Goal: Information Seeking & Learning: Learn about a topic

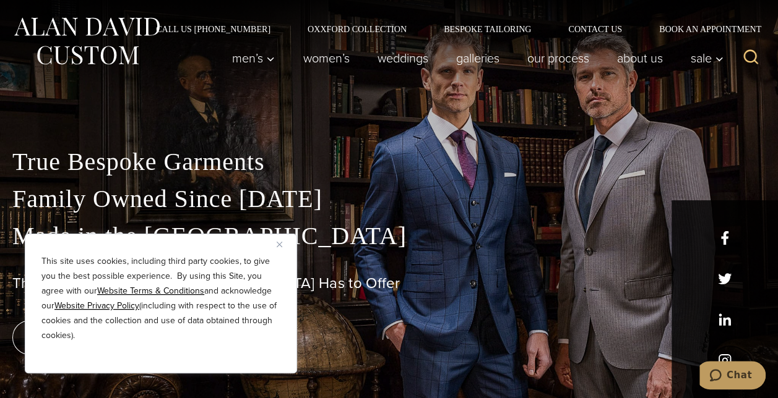
click at [277, 244] on img "Close" at bounding box center [280, 245] width 6 height 6
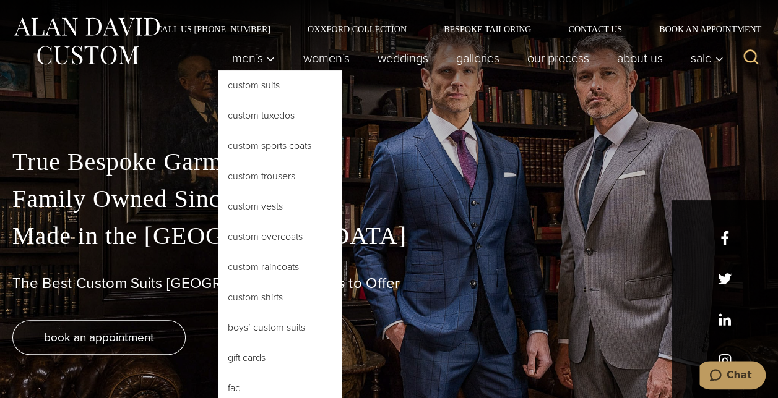
click at [239, 385] on link "FAQ" at bounding box center [280, 389] width 124 height 30
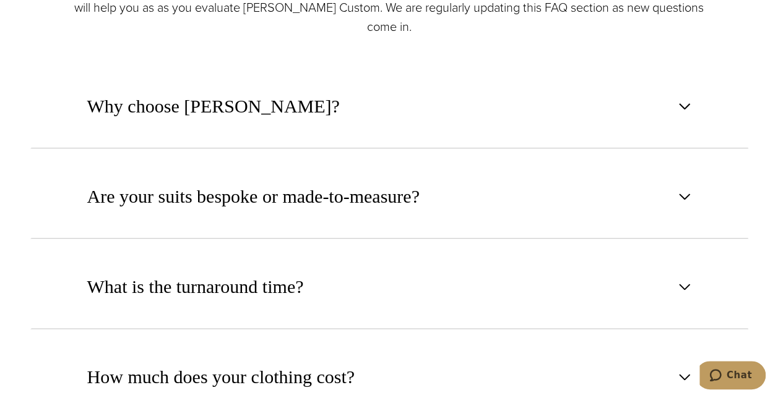
scroll to position [570, 0]
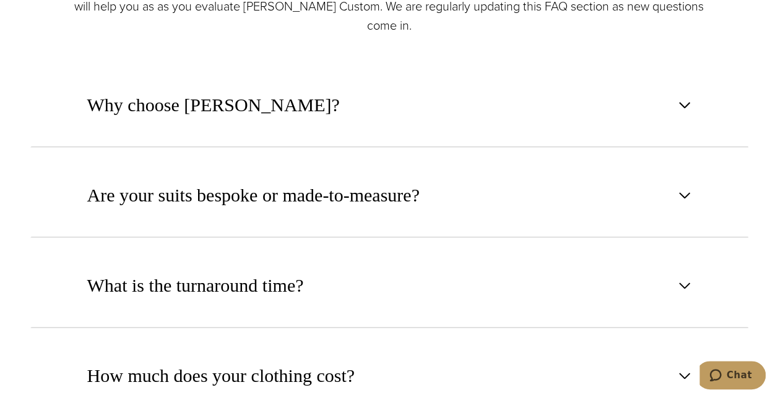
click at [381, 184] on span "Are your suits bespoke or made-to-measure?" at bounding box center [253, 195] width 332 height 27
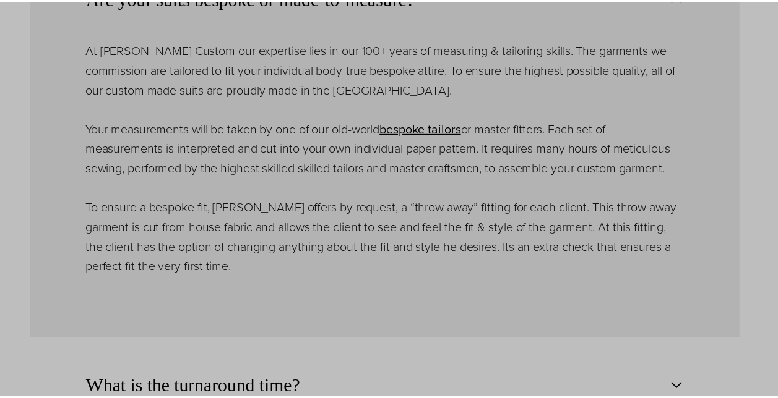
scroll to position [0, 0]
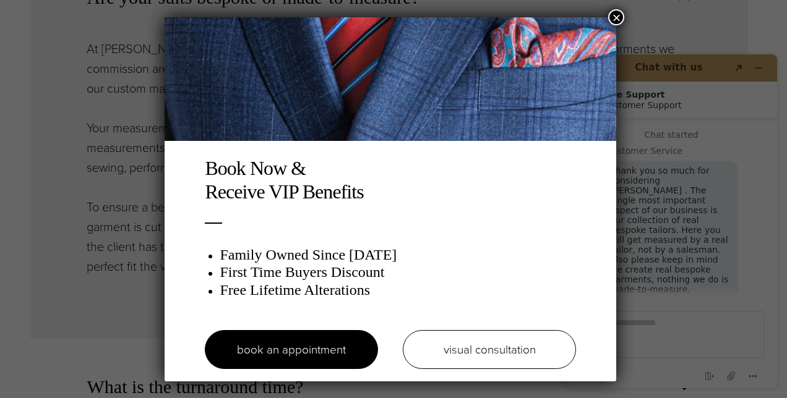
click at [624, 14] on button "×" at bounding box center [616, 17] width 16 height 16
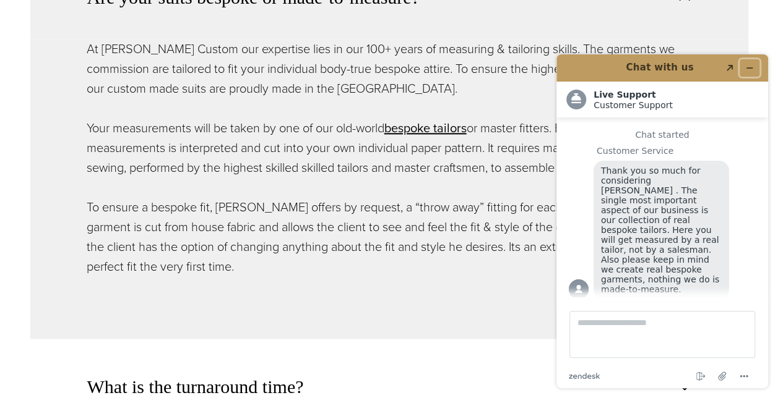
click at [749, 66] on icon "Minimize widget" at bounding box center [749, 68] width 9 height 9
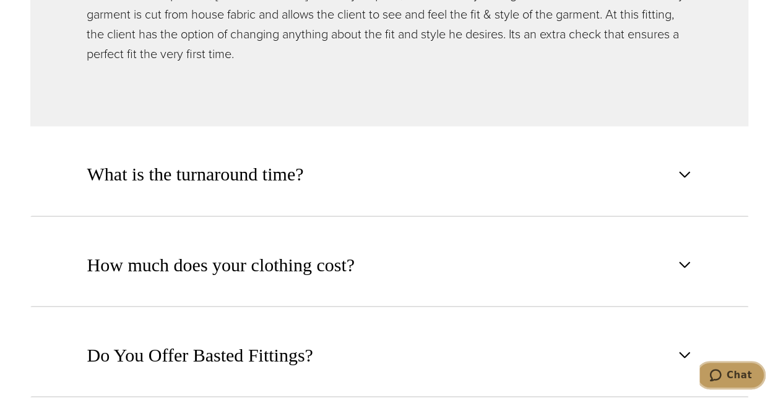
scroll to position [982, 0]
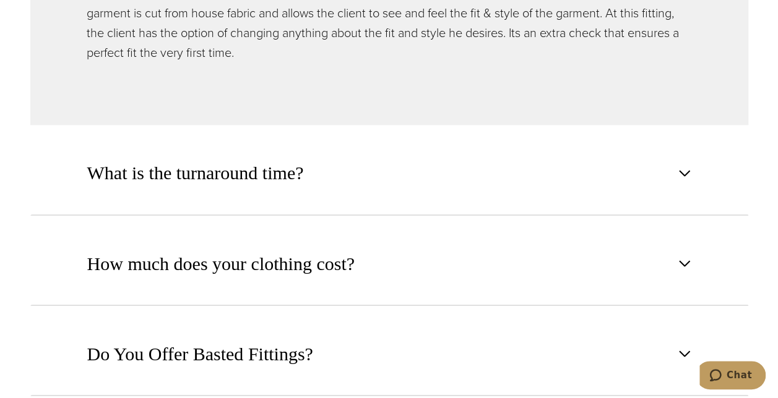
click at [376, 176] on button "What is the turnaround time?" at bounding box center [389, 173] width 718 height 84
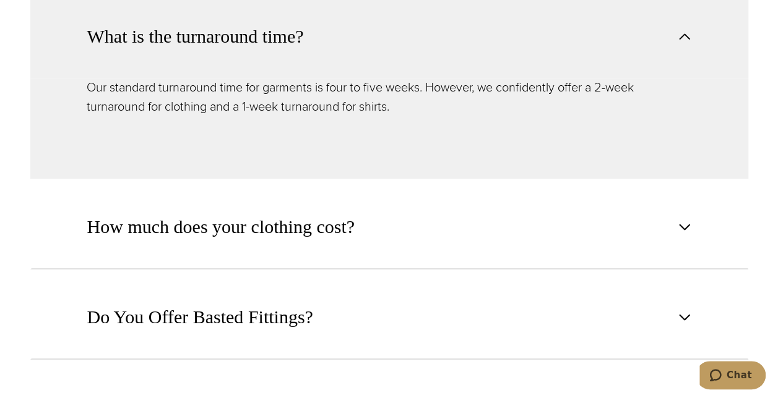
scroll to position [819, 0]
click at [356, 229] on span "How much does your clothing cost?" at bounding box center [223, 227] width 273 height 27
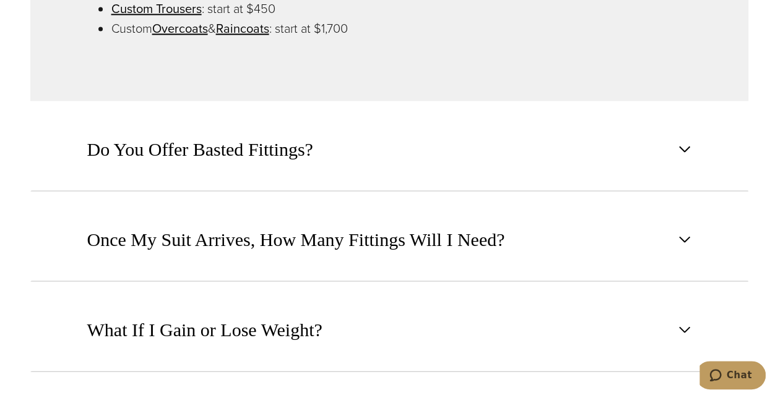
scroll to position [1109, 0]
click at [356, 229] on span "Once My Suit Arrives, How Many Fittings Will I Need?" at bounding box center [296, 238] width 418 height 27
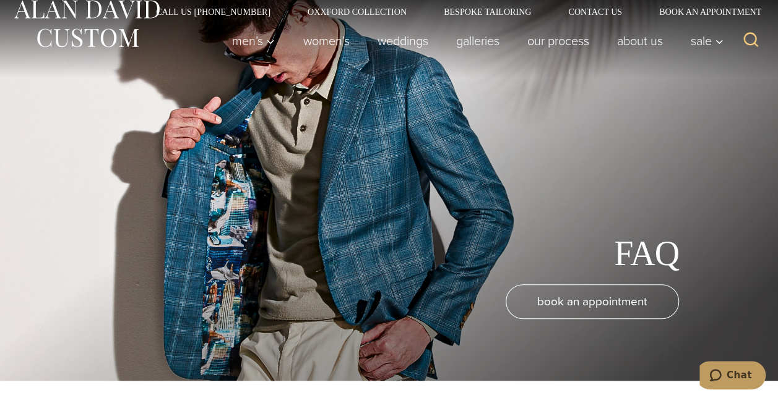
scroll to position [0, 0]
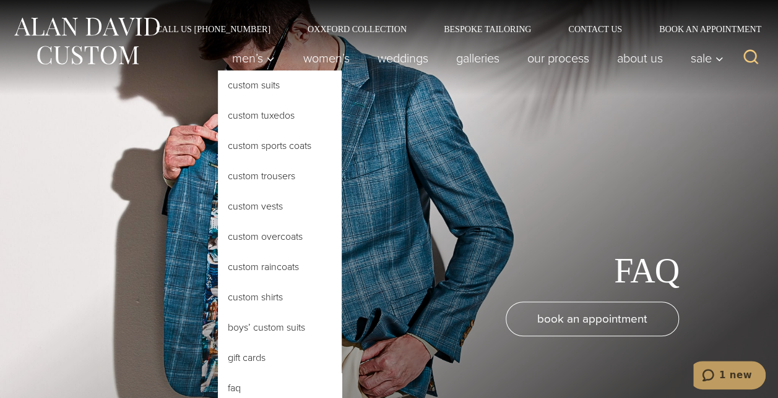
click at [245, 93] on link "Custom Suits" at bounding box center [280, 86] width 124 height 30
